Goal: Information Seeking & Learning: Compare options

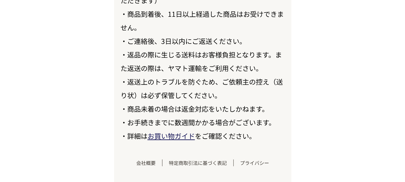
scroll to position [7533, 0]
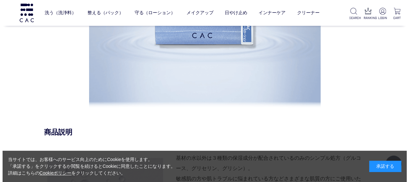
scroll to position [611, 0]
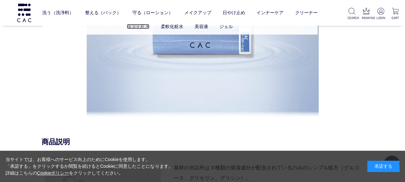
click at [135, 26] on link "保湿化粧水" at bounding box center [137, 26] width 23 height 5
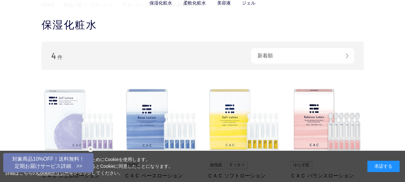
scroll to position [32, 0]
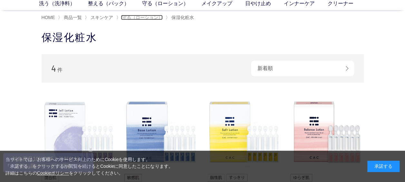
click at [142, 18] on span "守る（ローション）" at bounding box center [142, 17] width 41 height 5
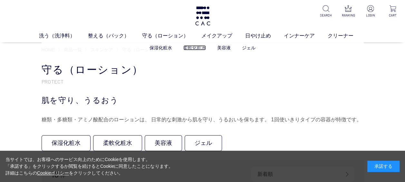
click at [194, 48] on link "柔軟化粧水" at bounding box center [194, 47] width 23 height 5
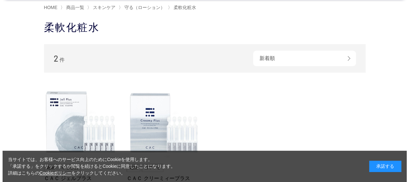
scroll to position [32, 0]
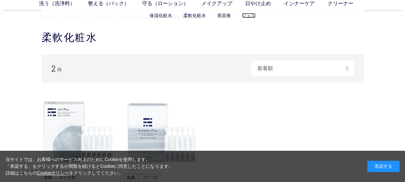
click at [249, 14] on link "ジェル" at bounding box center [249, 15] width 14 height 5
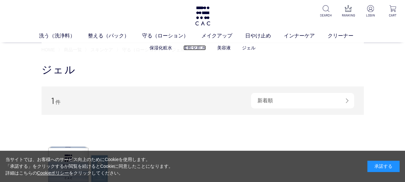
click at [193, 47] on link "柔軟化粧水" at bounding box center [194, 47] width 23 height 5
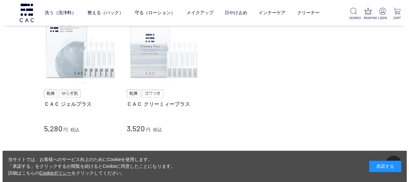
scroll to position [64, 0]
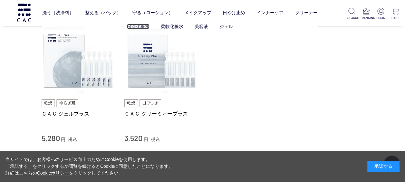
click at [136, 25] on link "保湿化粧水" at bounding box center [137, 26] width 23 height 5
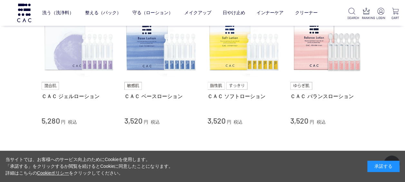
scroll to position [97, 0]
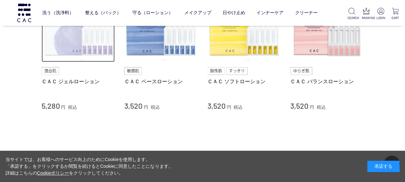
click at [73, 44] on img at bounding box center [78, 25] width 73 height 73
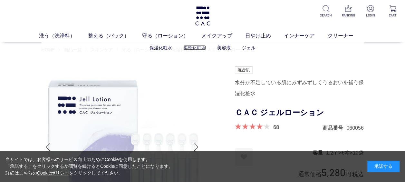
click at [188, 47] on link "柔軟化粧水" at bounding box center [194, 47] width 23 height 5
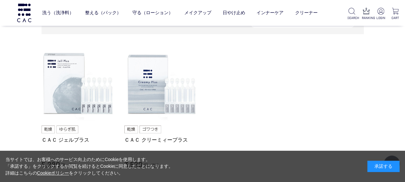
scroll to position [97, 0]
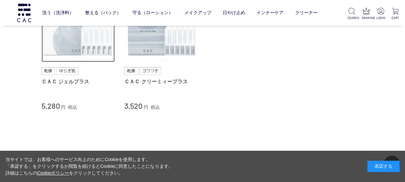
click at [71, 43] on img at bounding box center [78, 25] width 73 height 73
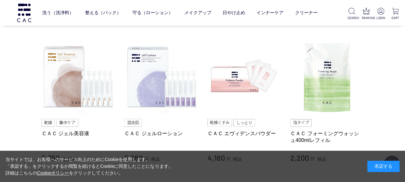
scroll to position [4280, 0]
